Goal: Check status: Check status

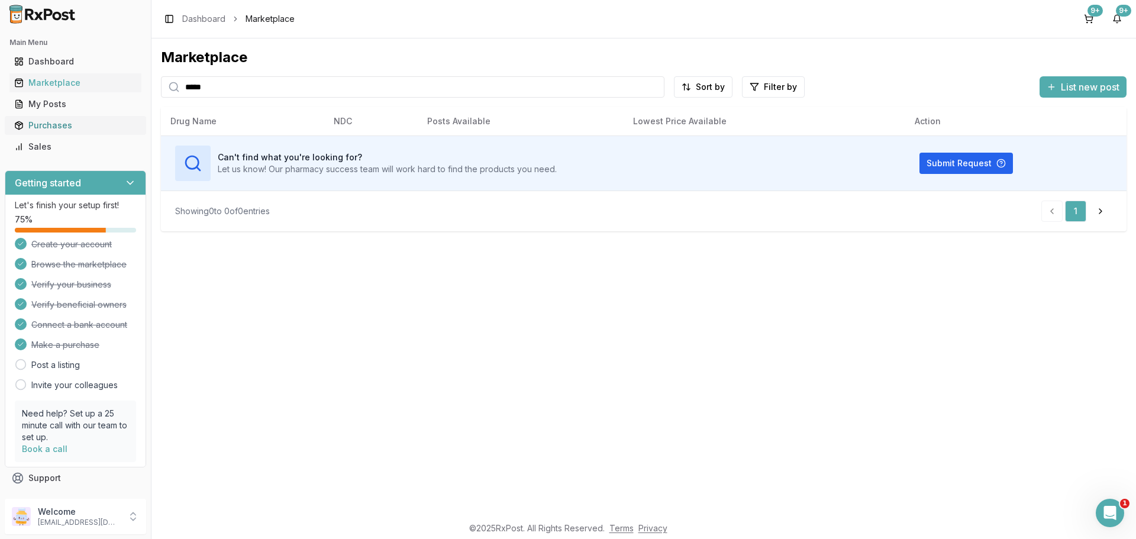
click at [86, 127] on div "Purchases" at bounding box center [75, 126] width 122 height 12
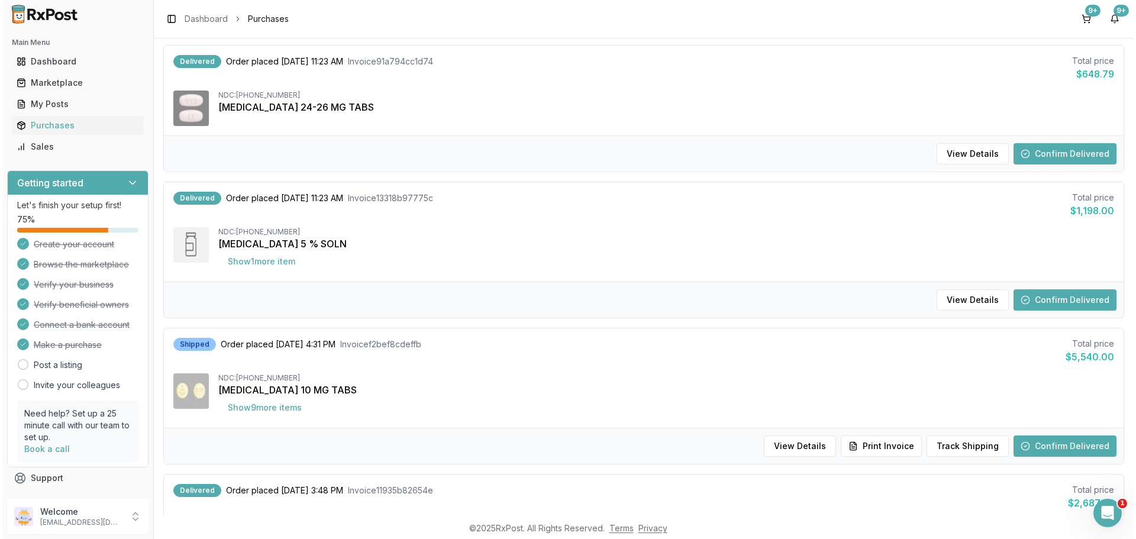
scroll to position [710, 0]
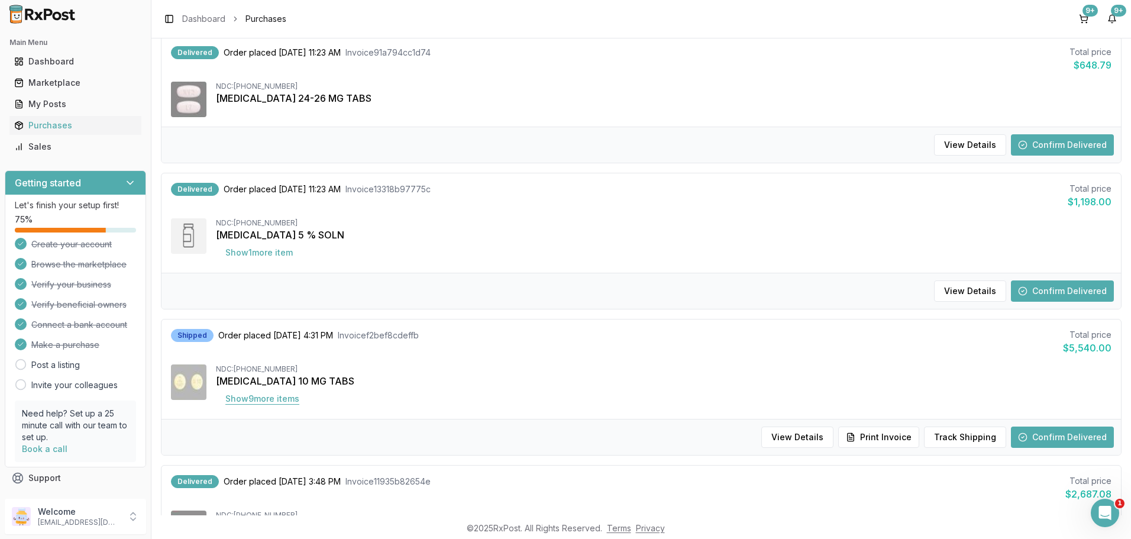
click at [233, 399] on button "Show 9 more item s" at bounding box center [262, 398] width 93 height 21
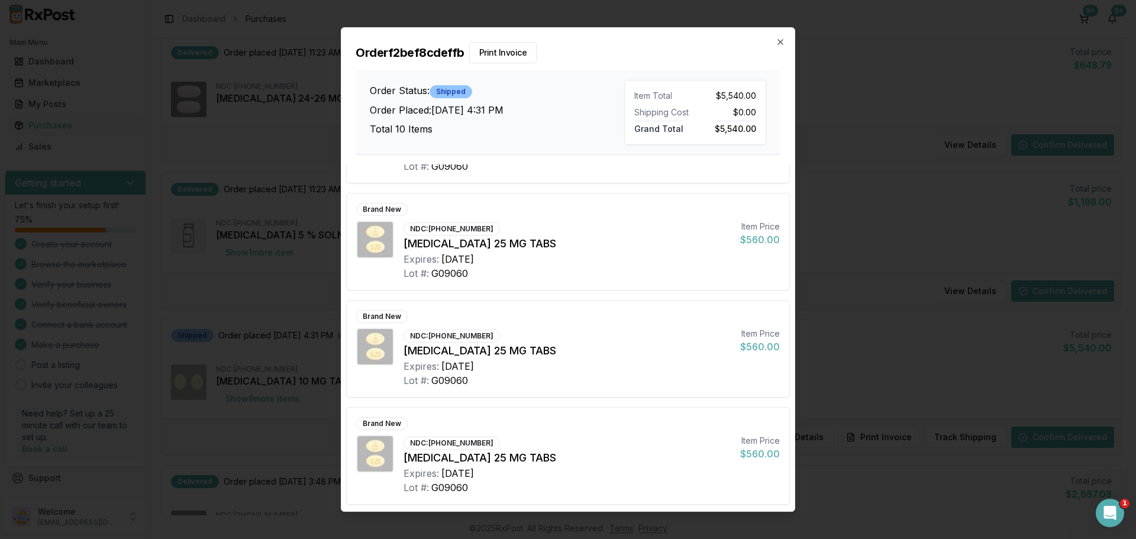
scroll to position [724, 0]
click at [779, 43] on icon "button" at bounding box center [780, 42] width 5 height 5
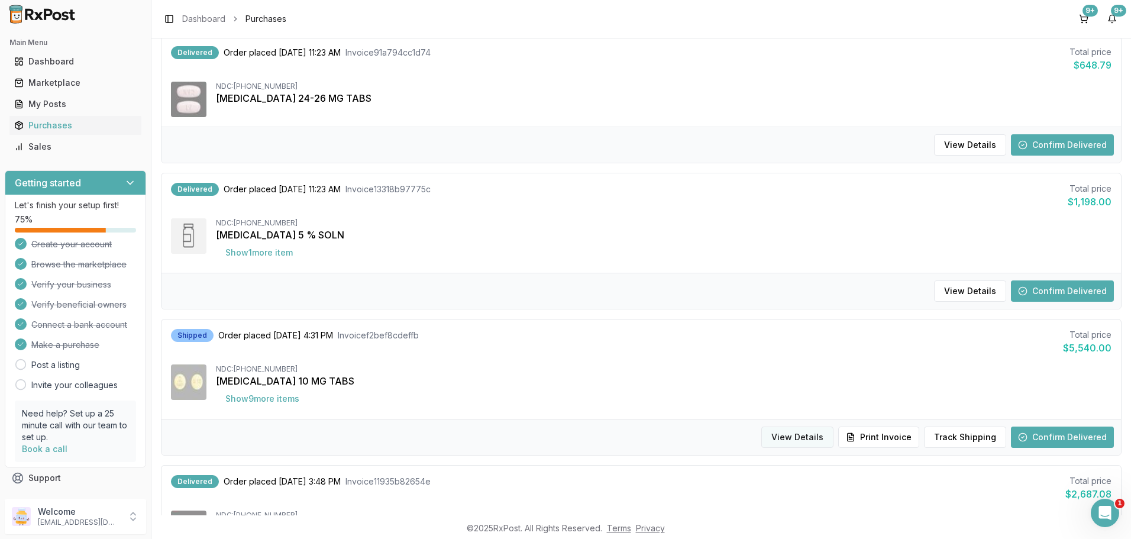
click at [796, 441] on button "View Details" at bounding box center [798, 437] width 72 height 21
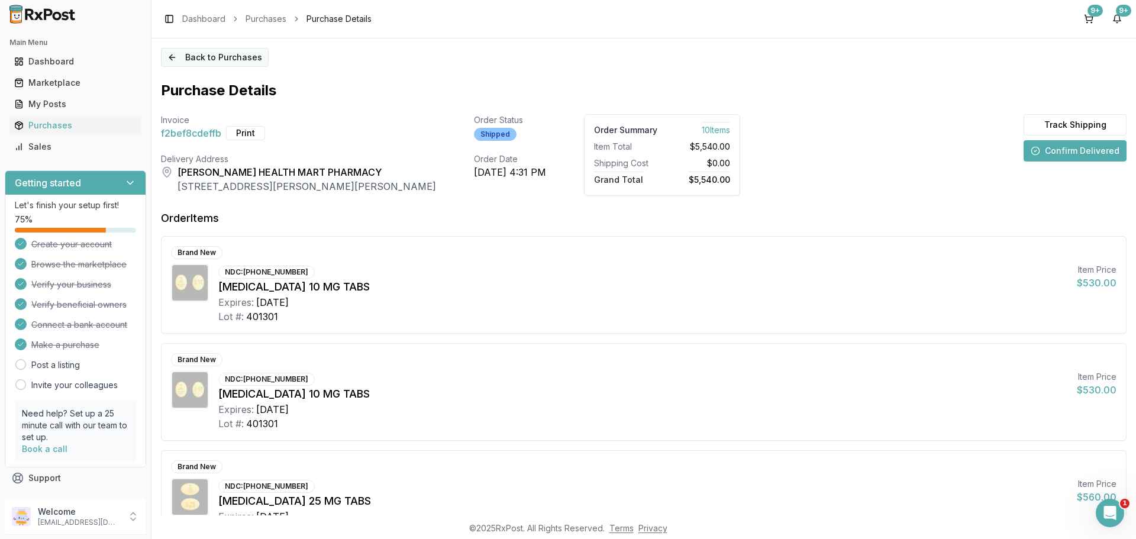
click at [217, 54] on button "Back to Purchases" at bounding box center [215, 57] width 108 height 19
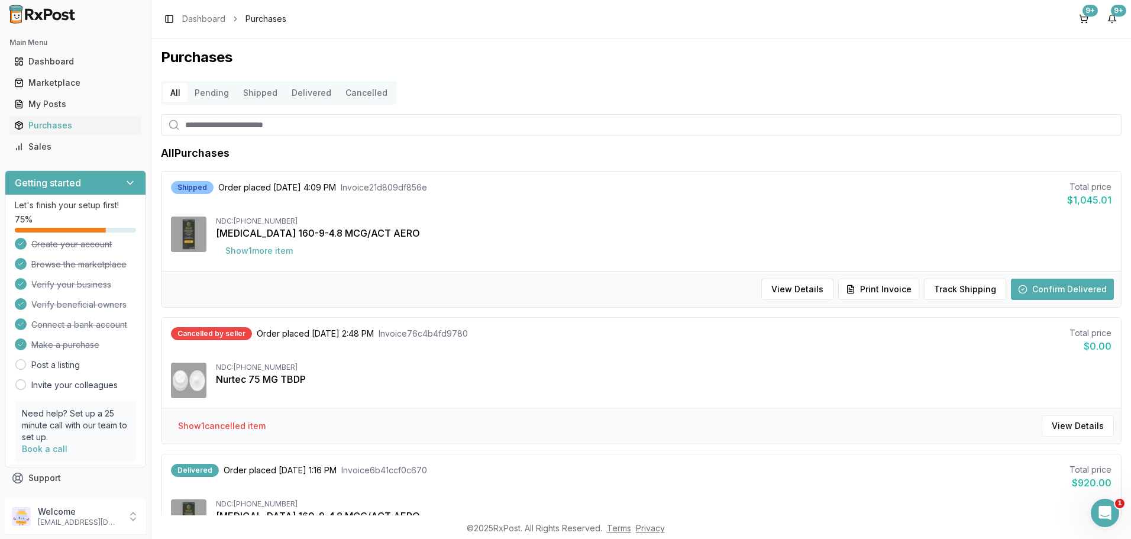
click at [256, 92] on button "Shipped" at bounding box center [260, 92] width 49 height 19
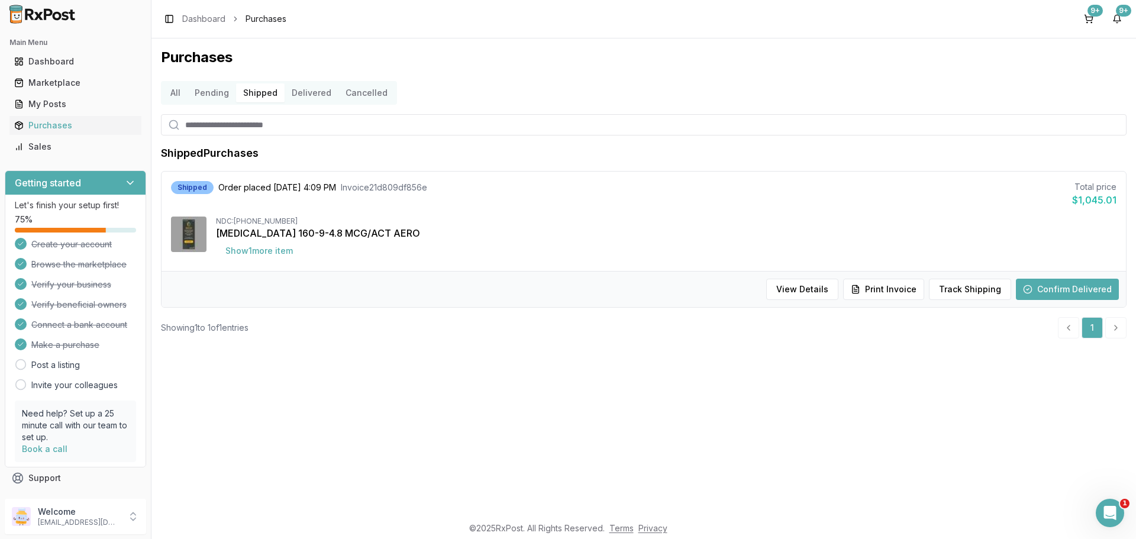
click at [207, 93] on button "Pending" at bounding box center [212, 92] width 49 height 19
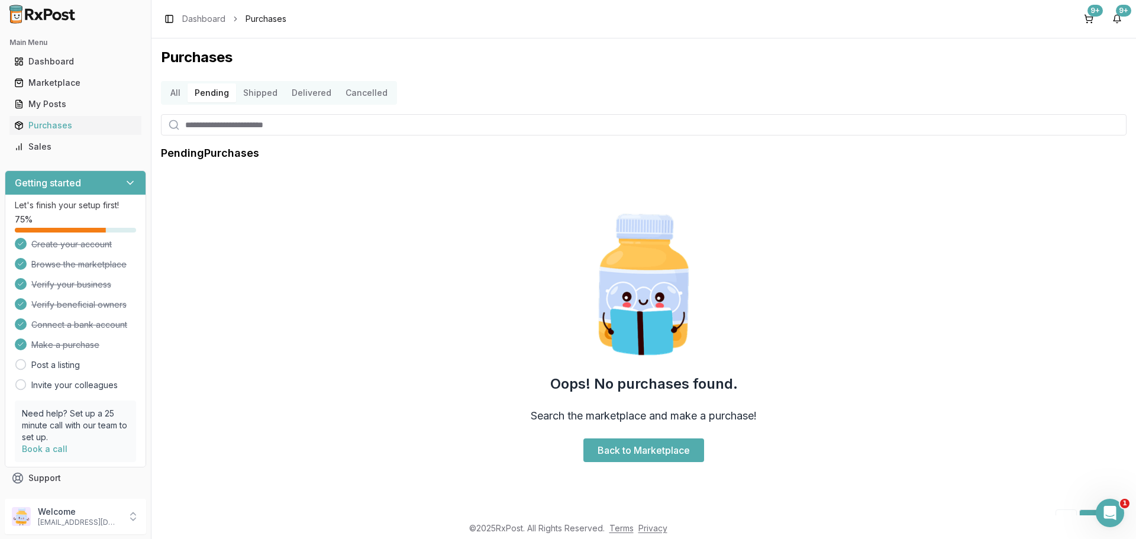
click at [178, 94] on button "All" at bounding box center [175, 92] width 24 height 19
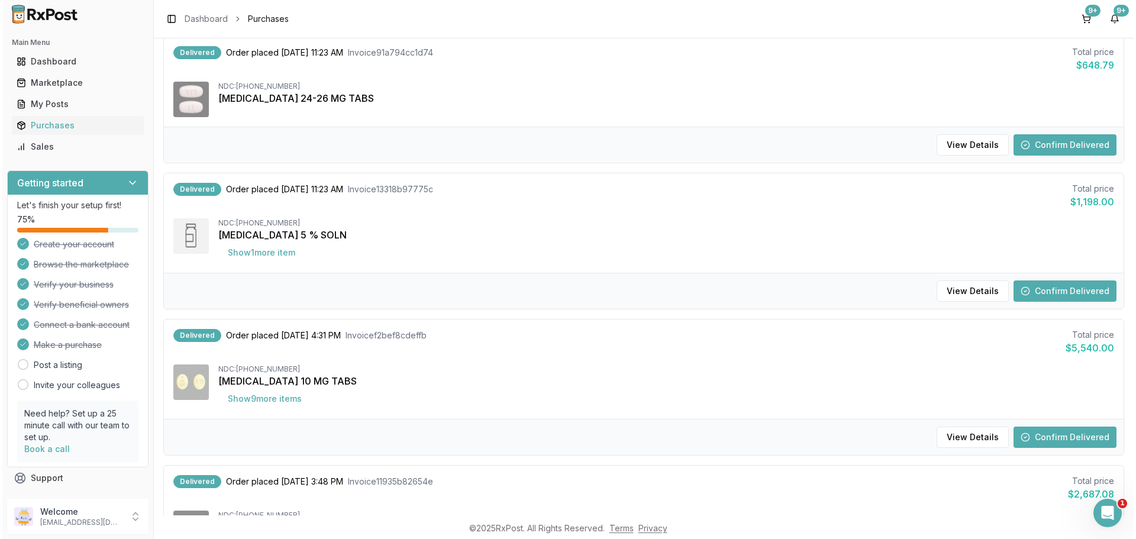
scroll to position [769, 0]
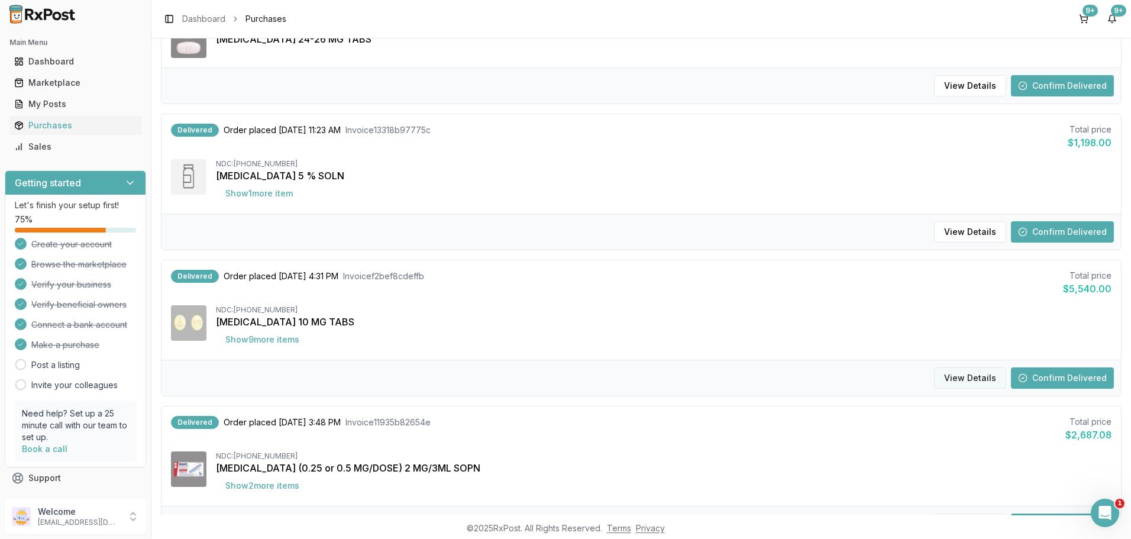
click at [967, 376] on button "View Details" at bounding box center [970, 377] width 72 height 21
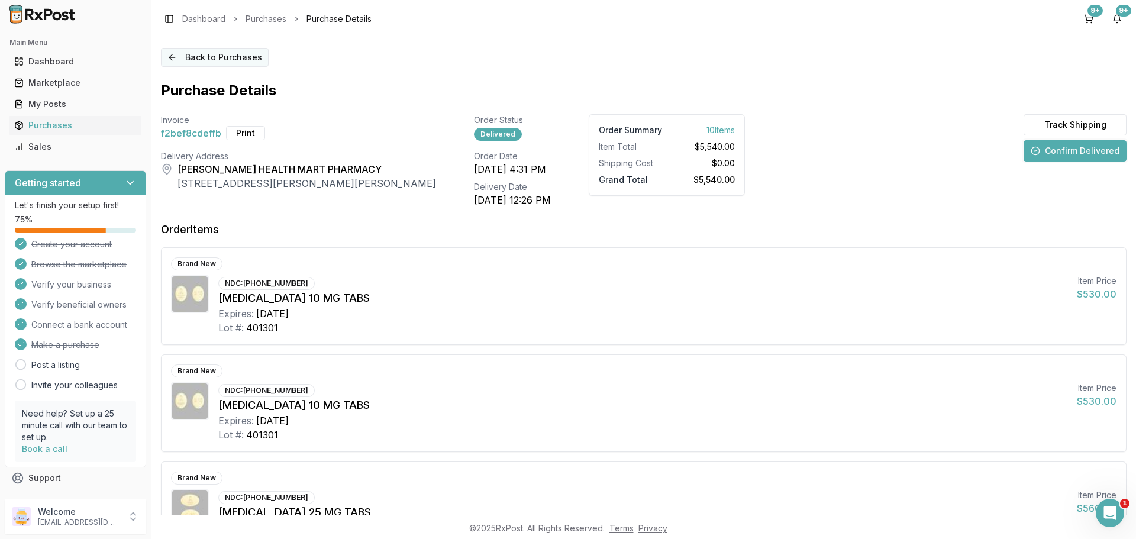
click at [220, 60] on button "Back to Purchases" at bounding box center [215, 57] width 108 height 19
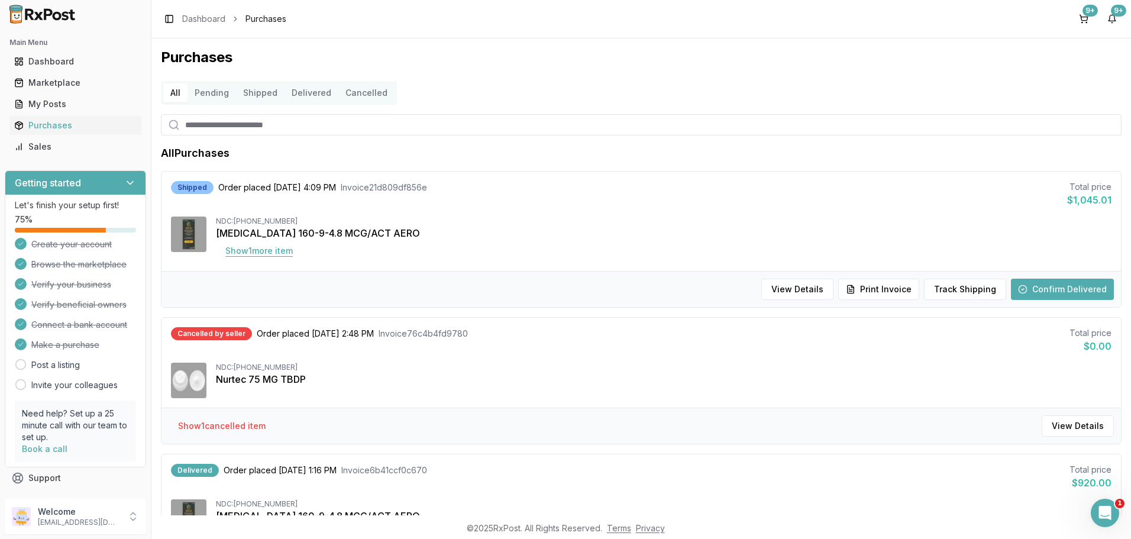
click at [255, 255] on button "Show 1 more item" at bounding box center [259, 250] width 86 height 21
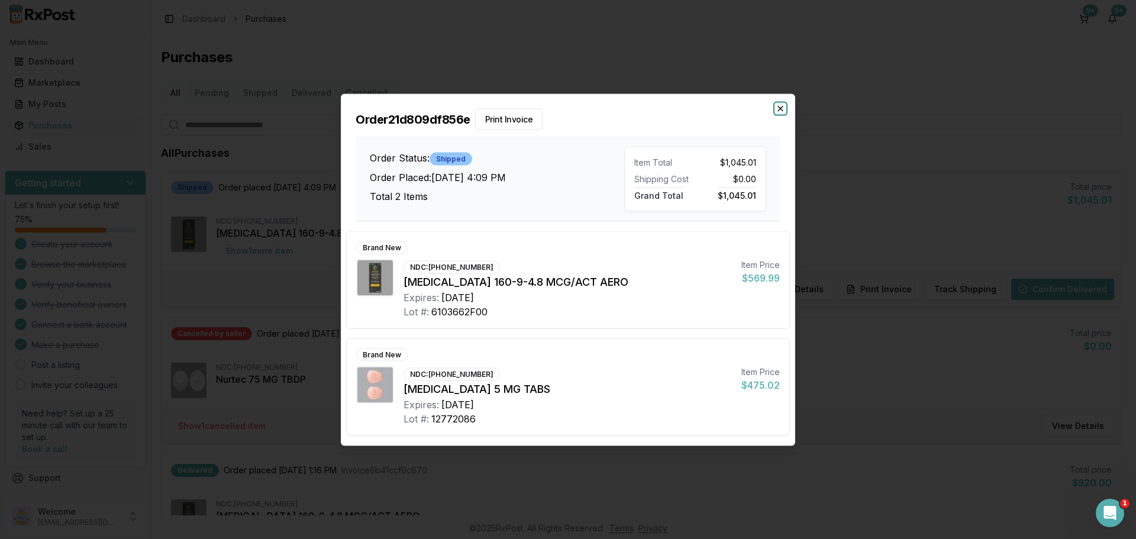
click at [781, 108] on icon "button" at bounding box center [780, 108] width 9 height 9
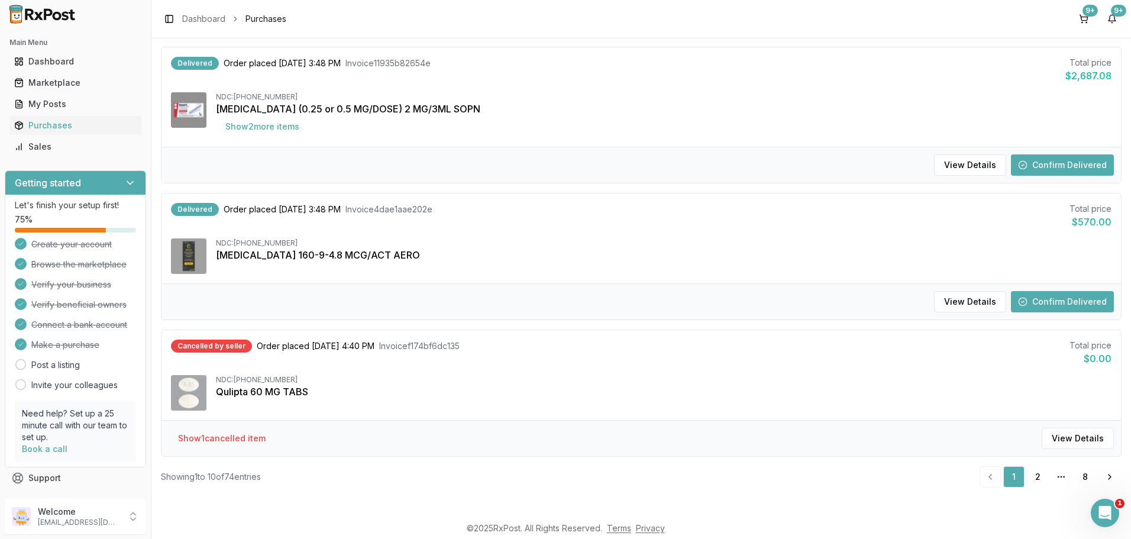
scroll to position [1129, 0]
click at [1035, 474] on link "2" at bounding box center [1037, 476] width 21 height 21
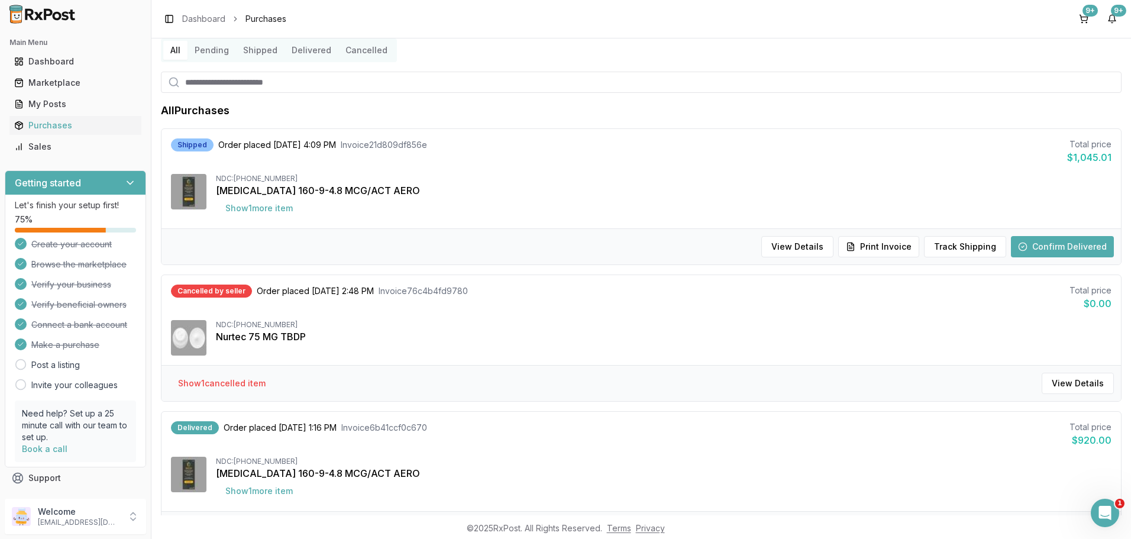
scroll to position [38, 0]
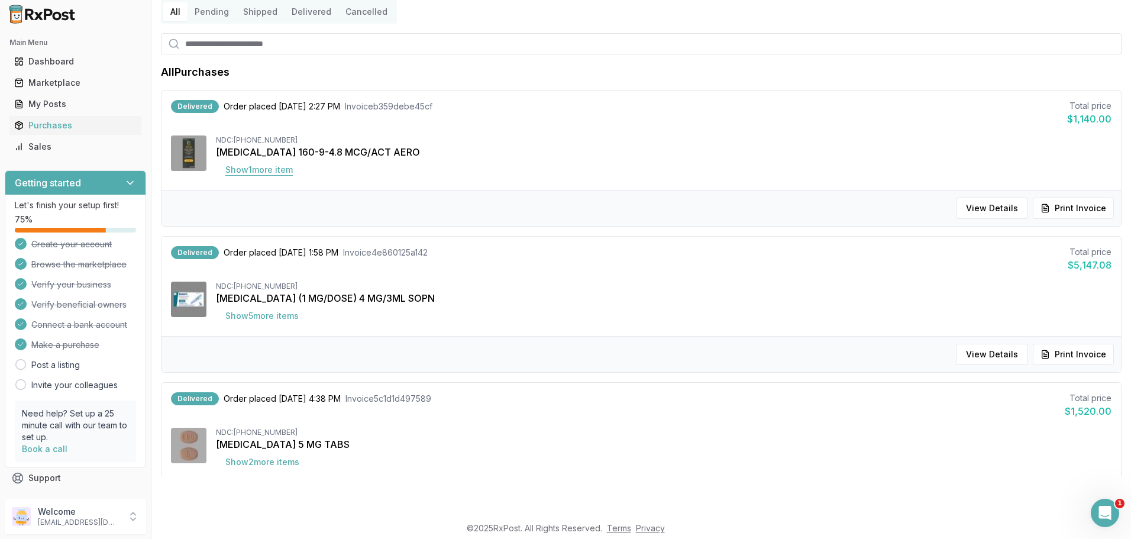
click at [276, 164] on button "Show 1 more item" at bounding box center [259, 169] width 86 height 21
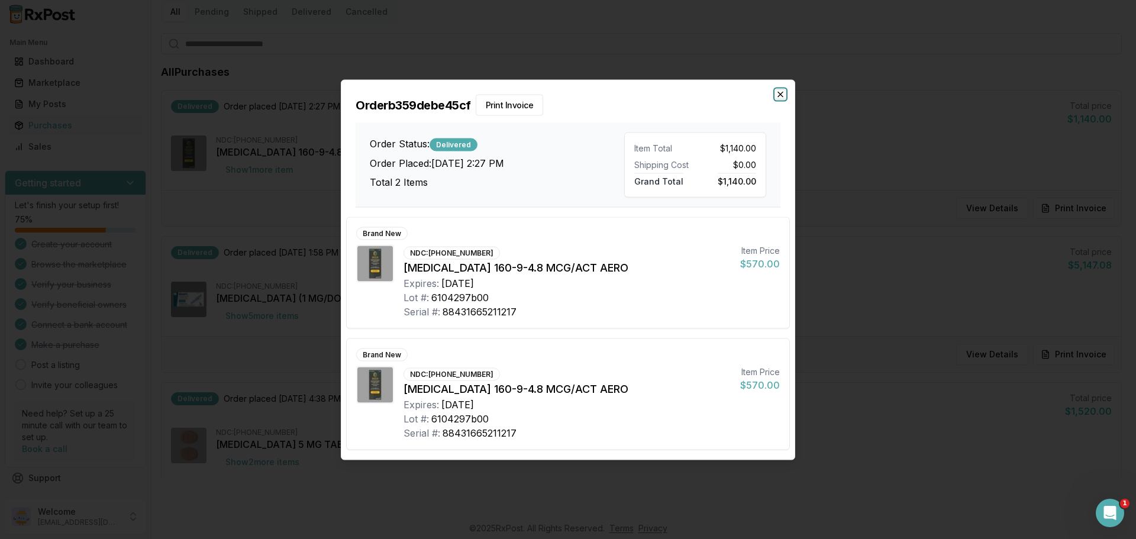
click at [782, 93] on icon "button" at bounding box center [780, 93] width 9 height 9
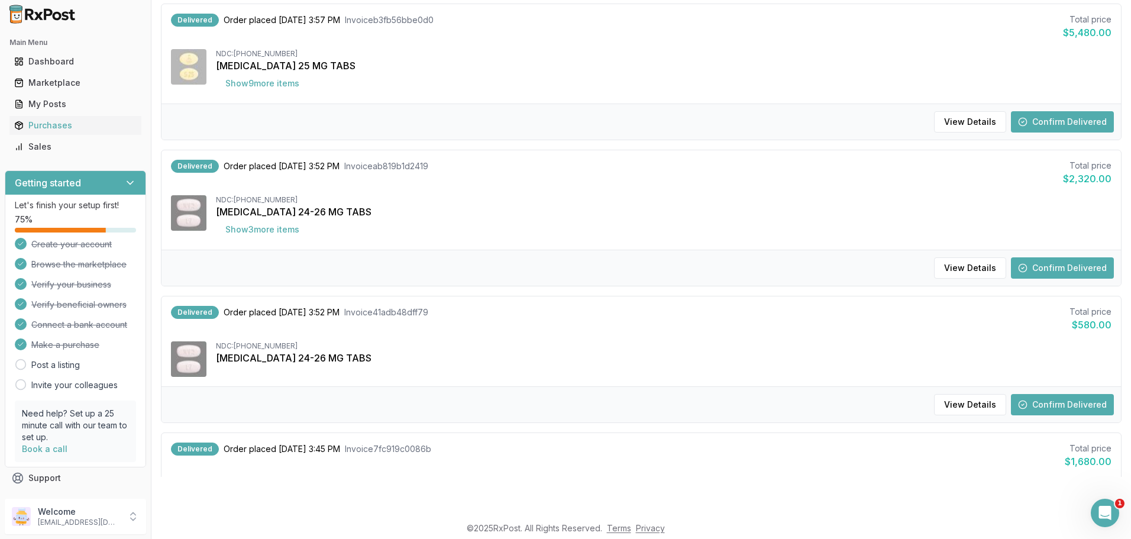
scroll to position [1157, 0]
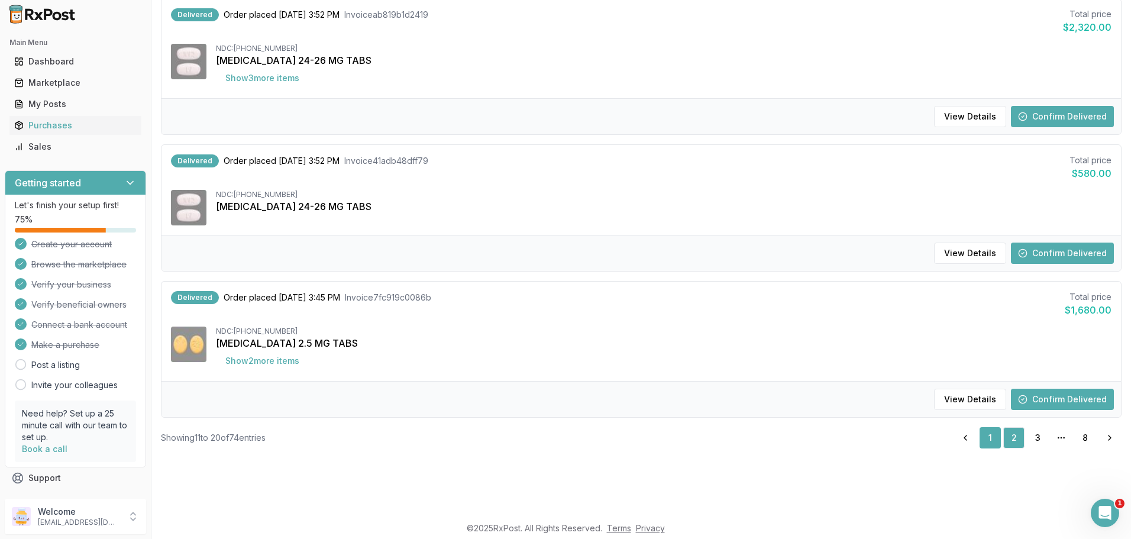
click at [981, 434] on link "1" at bounding box center [990, 437] width 21 height 21
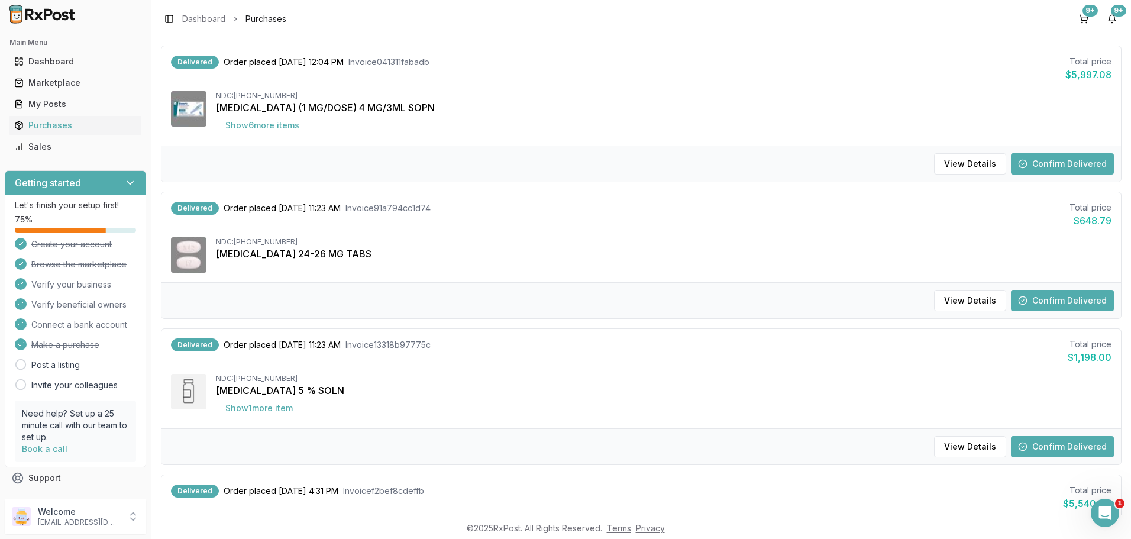
scroll to position [478, 0]
